Goal: Information Seeking & Learning: Check status

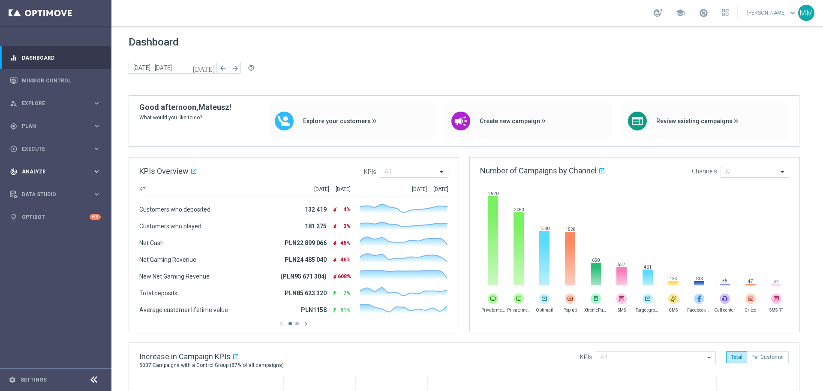
click at [69, 176] on div "track_changes Analyze keyboard_arrow_right" at bounding box center [55, 171] width 111 height 23
drag, startPoint x: 57, startPoint y: 190, endPoint x: 79, endPoint y: 165, distance: 32.8
click at [57, 190] on link "Customer 360" at bounding box center [55, 189] width 67 height 7
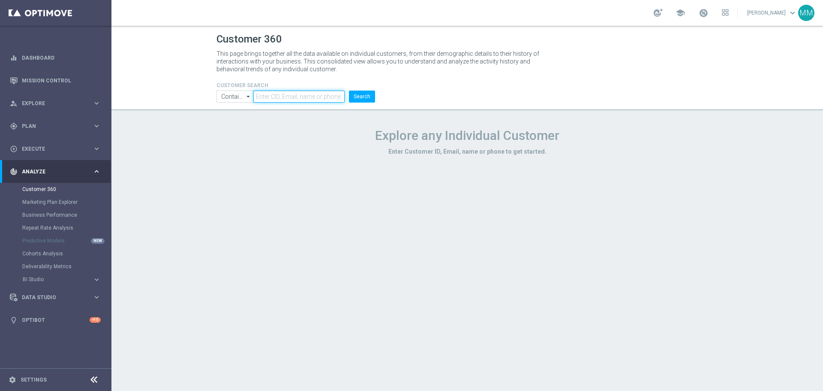
click at [273, 99] on input "text" at bounding box center [298, 96] width 91 height 12
paste input "3410572"
type input "3410572"
click at [359, 97] on button "Search" at bounding box center [362, 96] width 26 height 12
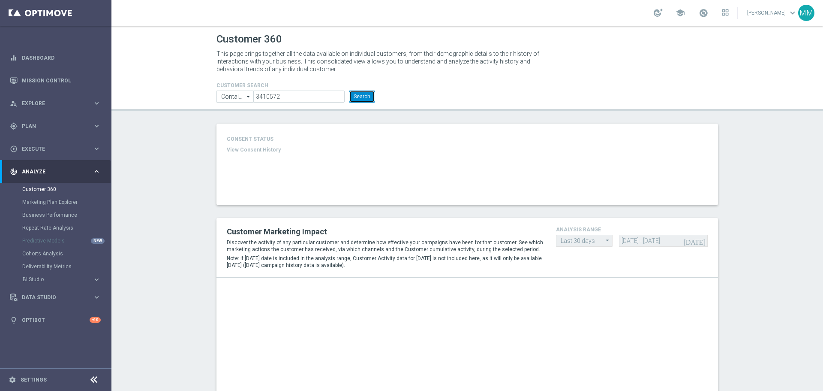
type input "Deposit Amount"
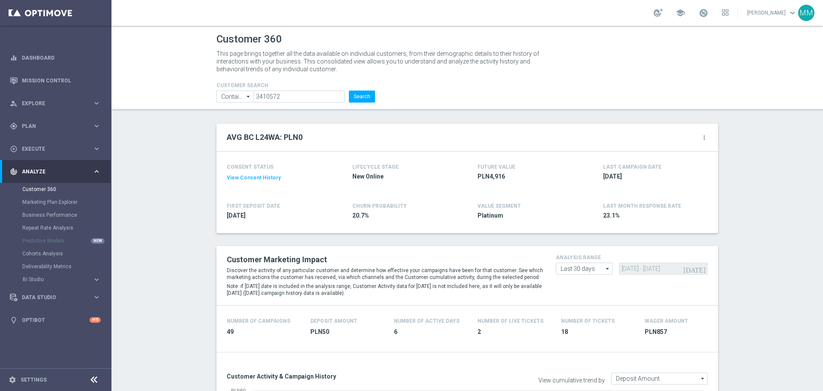
click at [293, 90] on form "CUSTOMER SEARCH Contains Contains arrow_drop_down Show Selected 0 of NaN Contai…" at bounding box center [296, 92] width 159 height 20
click at [296, 94] on input "3410572" at bounding box center [298, 96] width 91 height 12
paste input "1523549"
click at [361, 95] on button "Search" at bounding box center [362, 96] width 26 height 12
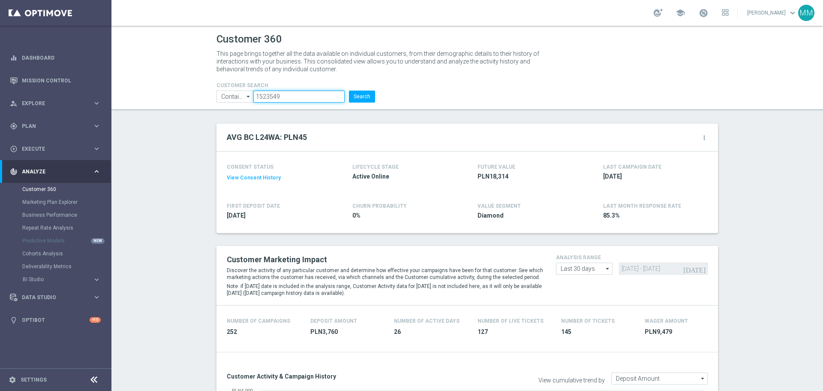
click at [309, 91] on input "1523549" at bounding box center [298, 96] width 91 height 12
click at [312, 99] on input "1523549" at bounding box center [298, 96] width 91 height 12
click at [309, 99] on input "1523549" at bounding box center [298, 96] width 91 height 12
paste input "1198516"
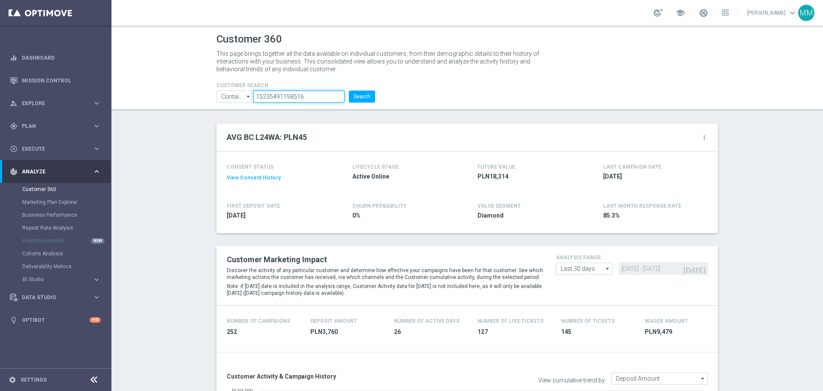
click at [319, 95] on input "15235491198516" at bounding box center [298, 96] width 91 height 12
paste input "text"
type input "1198516"
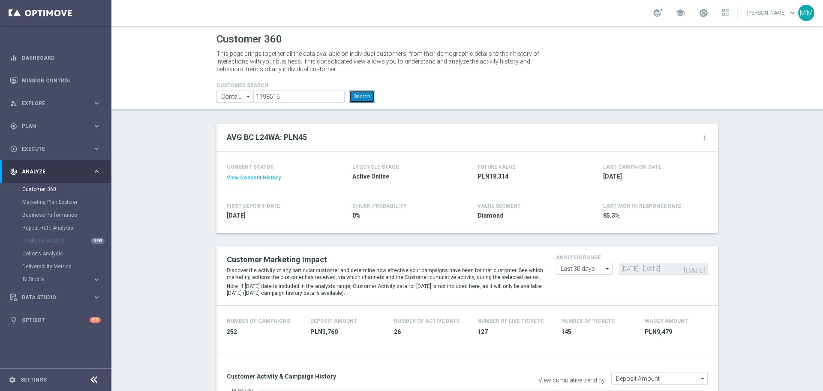
click at [362, 94] on button "Search" at bounding box center [362, 96] width 26 height 12
